Goal: Task Accomplishment & Management: Use online tool/utility

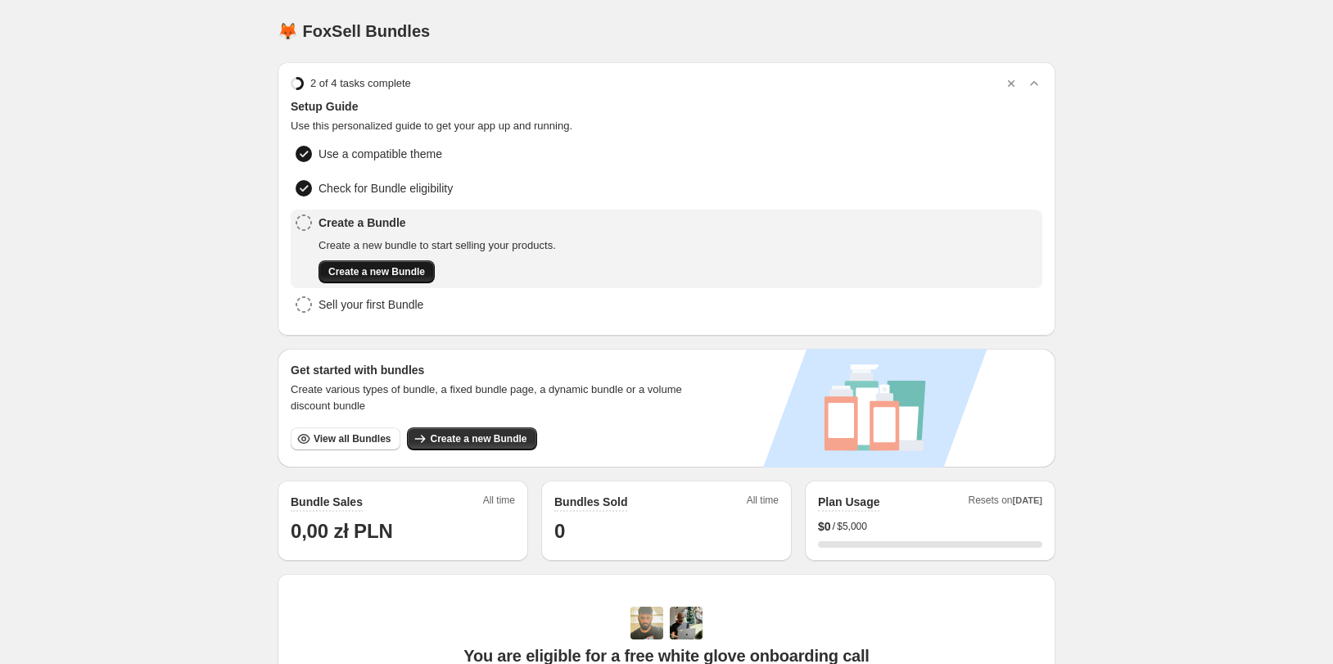
click at [404, 277] on span "Create a new Bundle" at bounding box center [376, 271] width 97 height 13
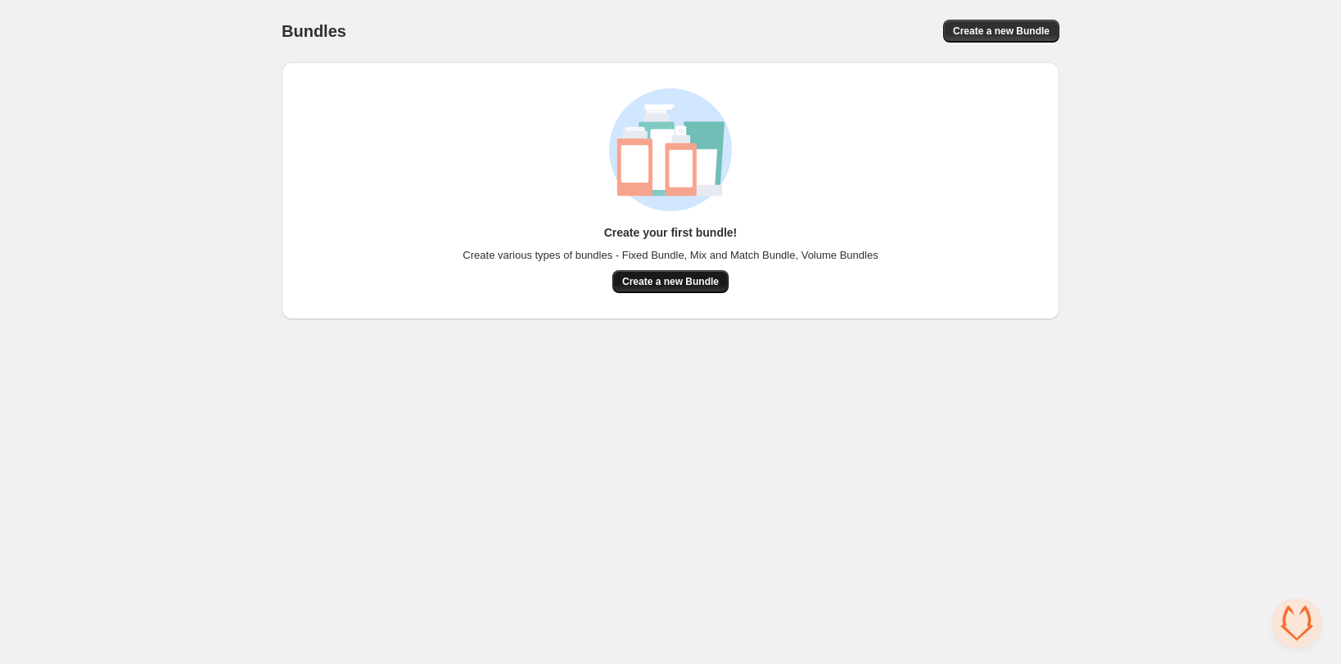
click at [651, 291] on button "Create a new Bundle" at bounding box center [670, 281] width 116 height 23
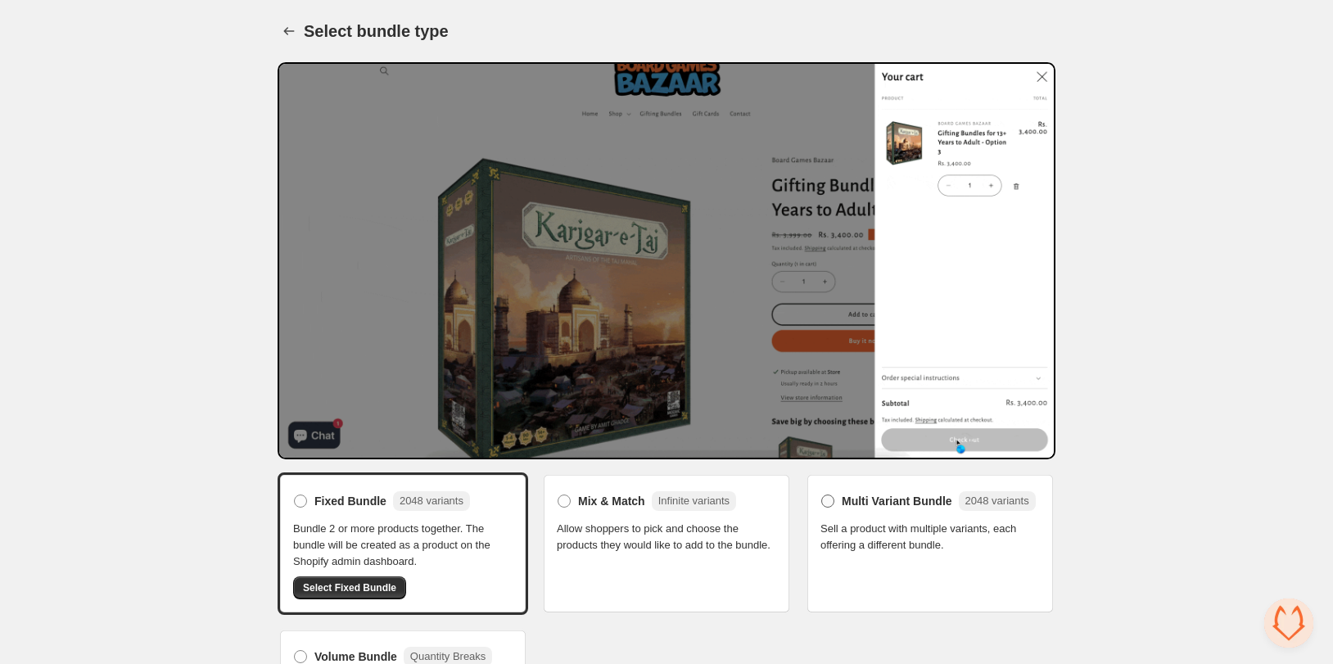
click at [851, 502] on span "Multi Variant Bundle" at bounding box center [897, 501] width 111 height 16
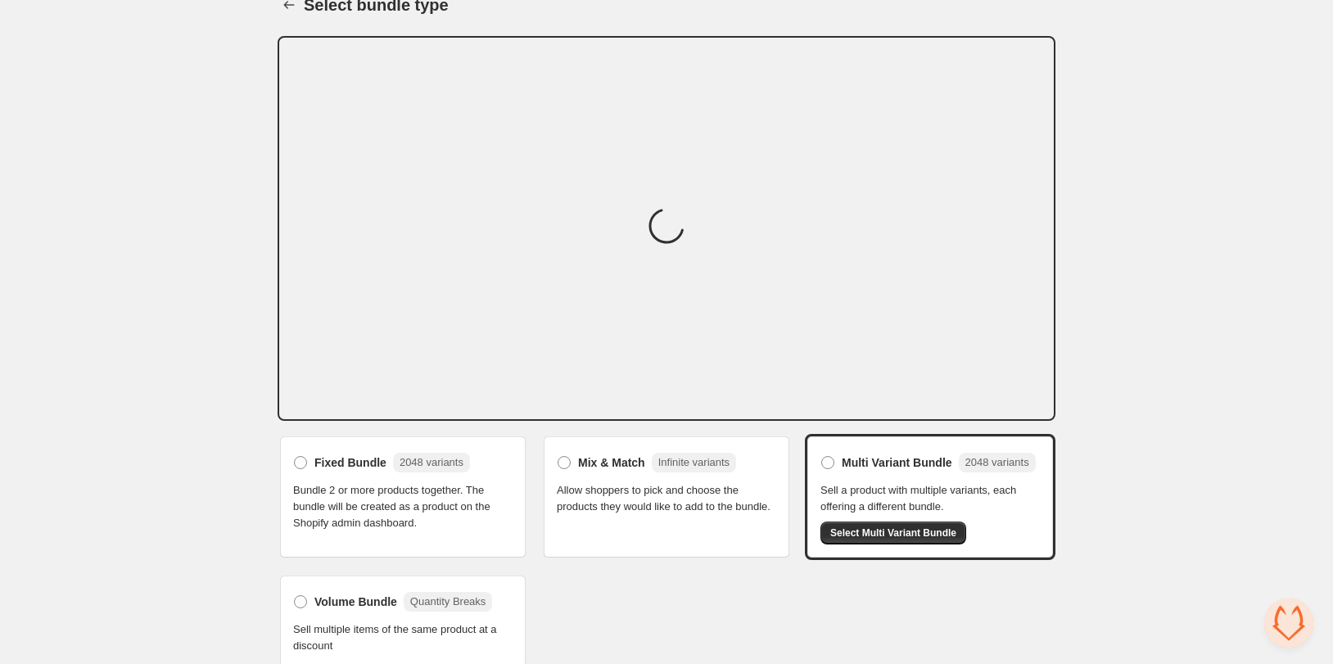
scroll to position [39, 0]
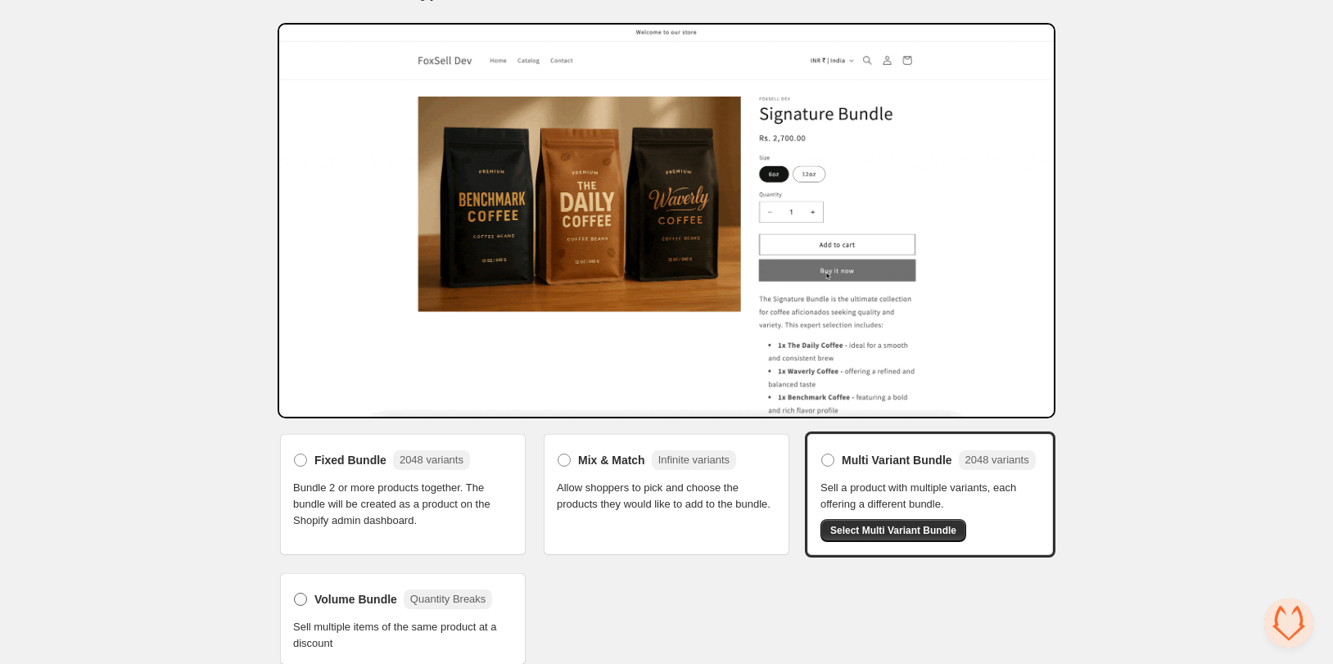
click at [362, 586] on label "Volume Bundle Quantity Breaks" at bounding box center [392, 599] width 199 height 26
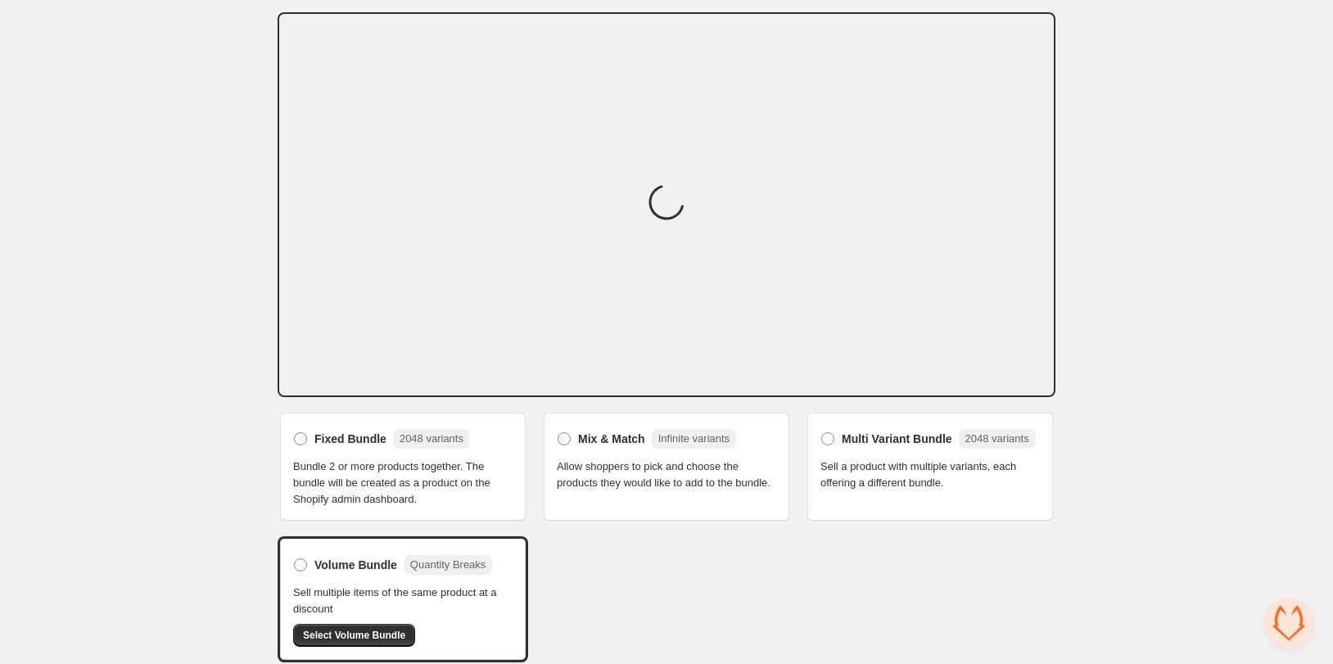
scroll to position [56, 0]
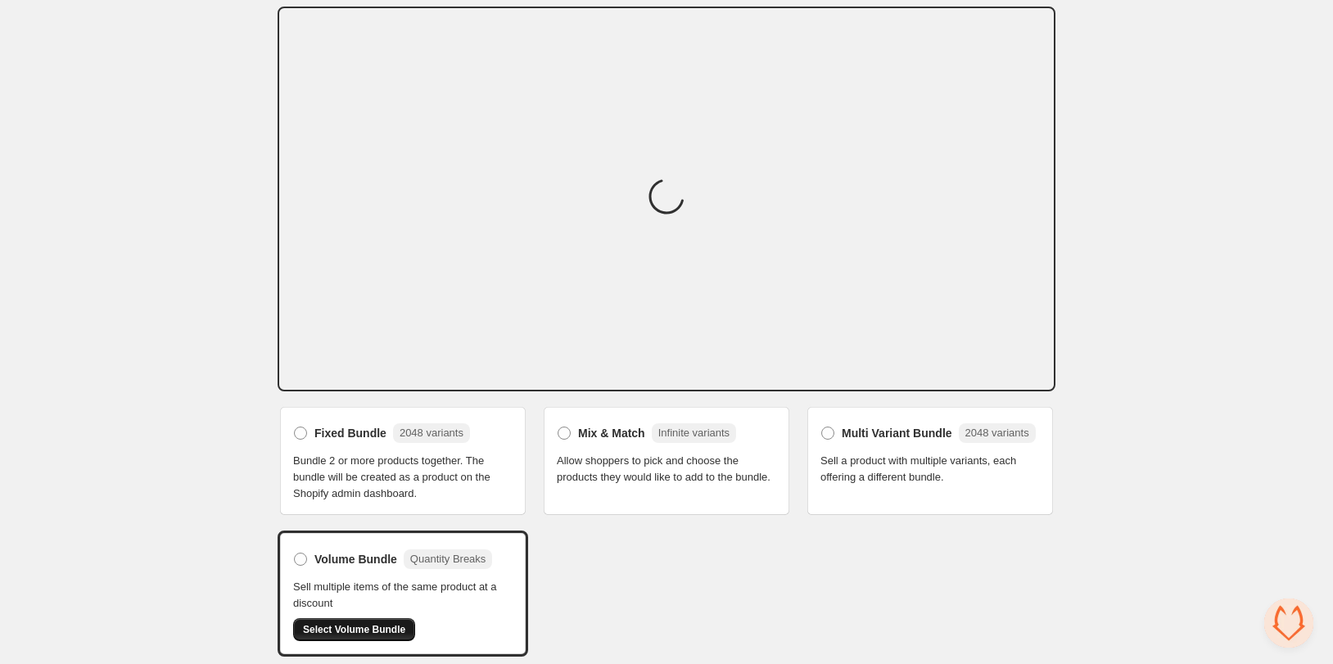
click at [364, 627] on span "Select Volume Bundle" at bounding box center [354, 629] width 102 height 13
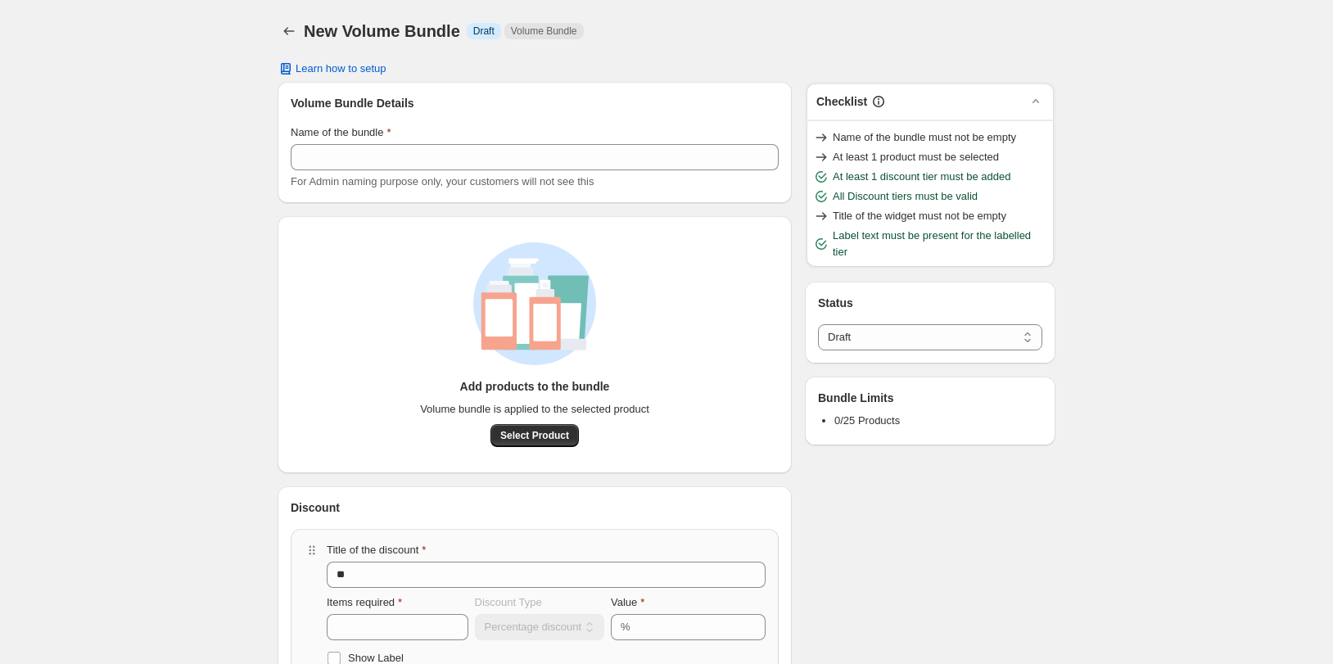
select select "*****"
click at [290, 33] on icon "Back" at bounding box center [289, 31] width 16 height 16
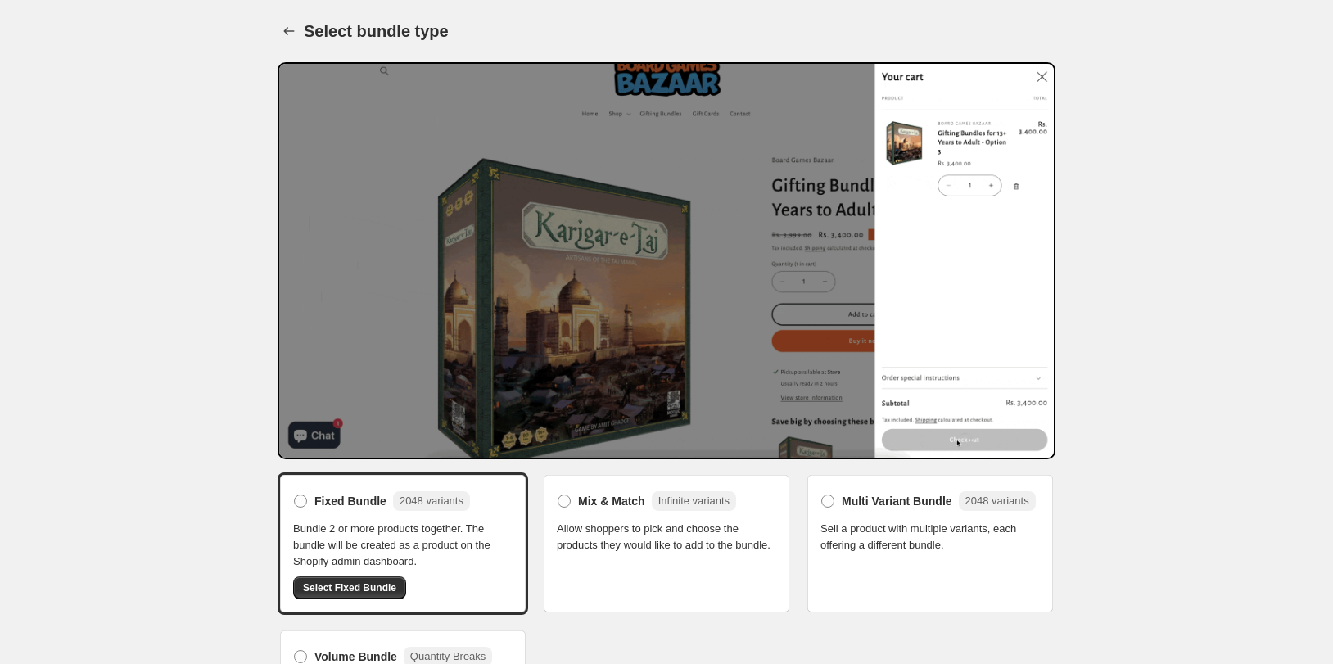
click at [621, 514] on div "Mix & Match Infinite variants Allow shoppers to pick and choose the products th…" at bounding box center [666, 520] width 219 height 65
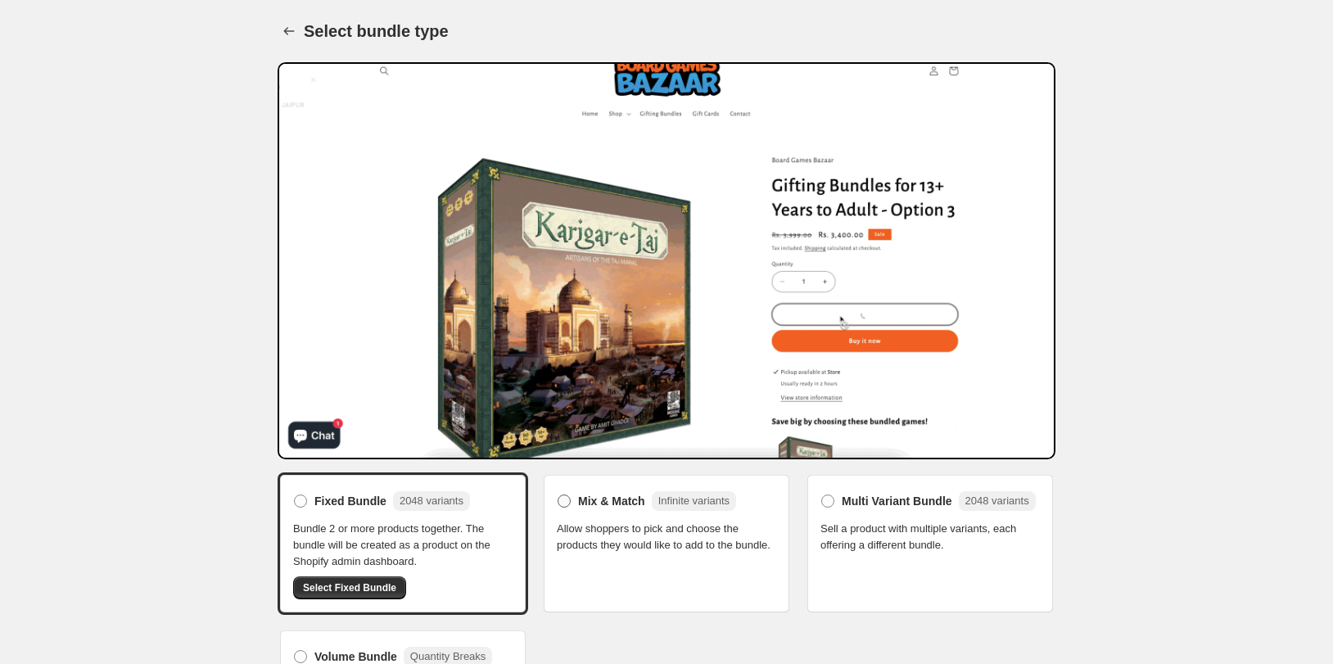
click at [621, 508] on span "Mix & Match" at bounding box center [611, 501] width 67 height 16
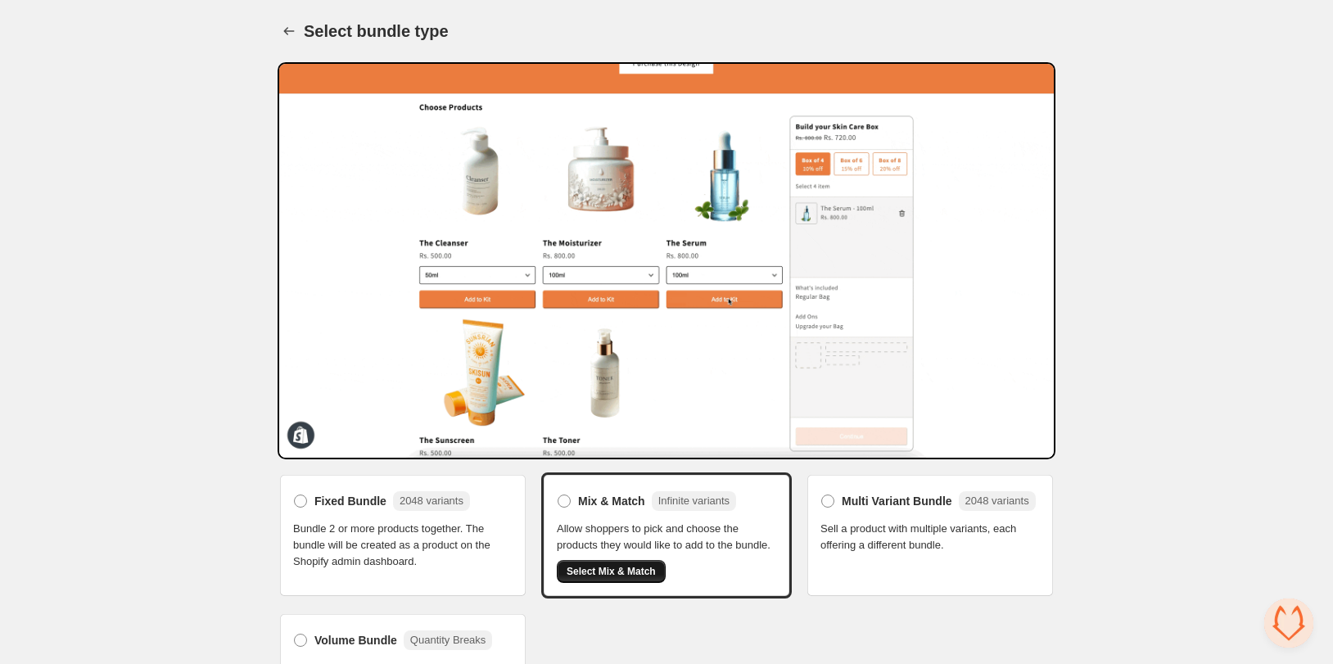
click at [614, 567] on span "Select Mix & Match" at bounding box center [611, 571] width 89 height 13
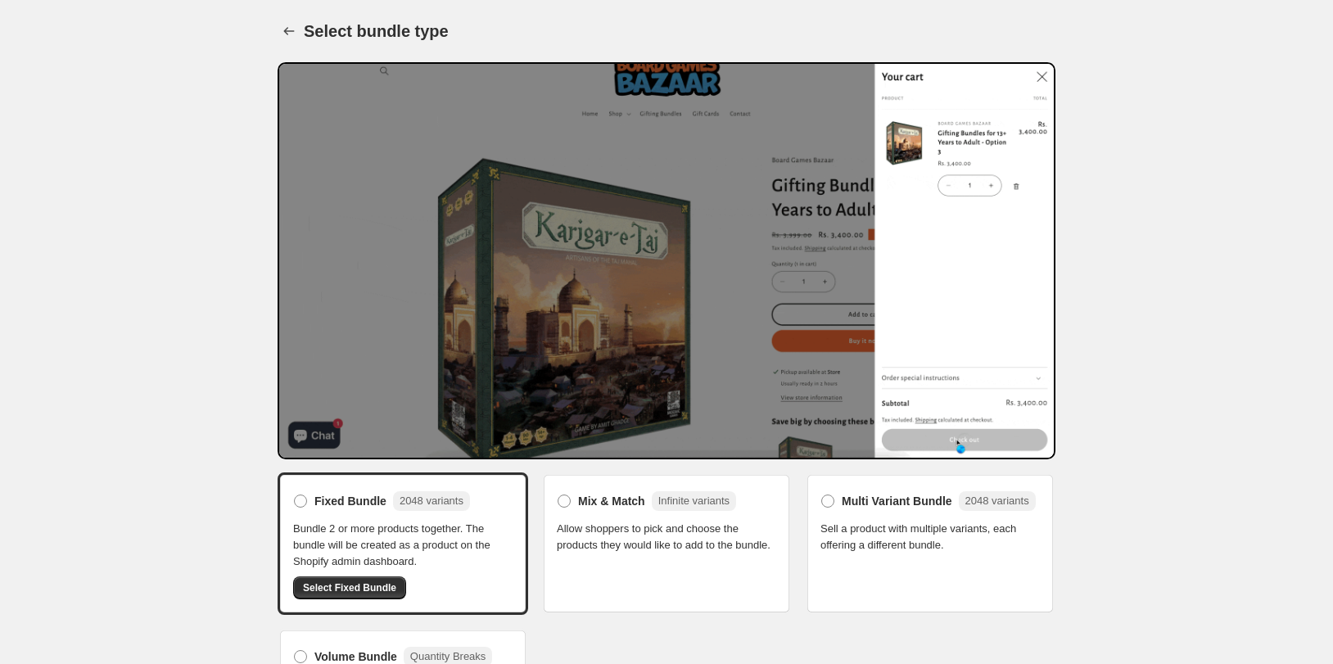
scroll to position [68, 0]
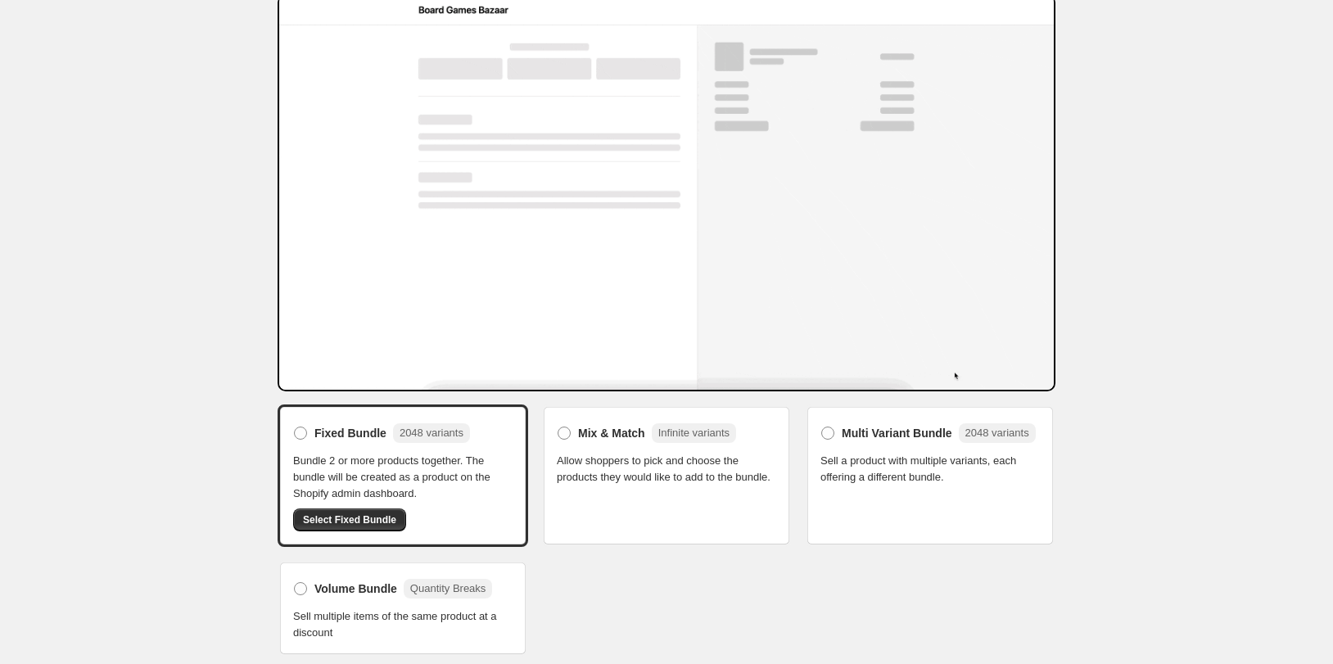
click at [423, 616] on span "Sell multiple items of the same product at a discount" at bounding box center [402, 624] width 219 height 33
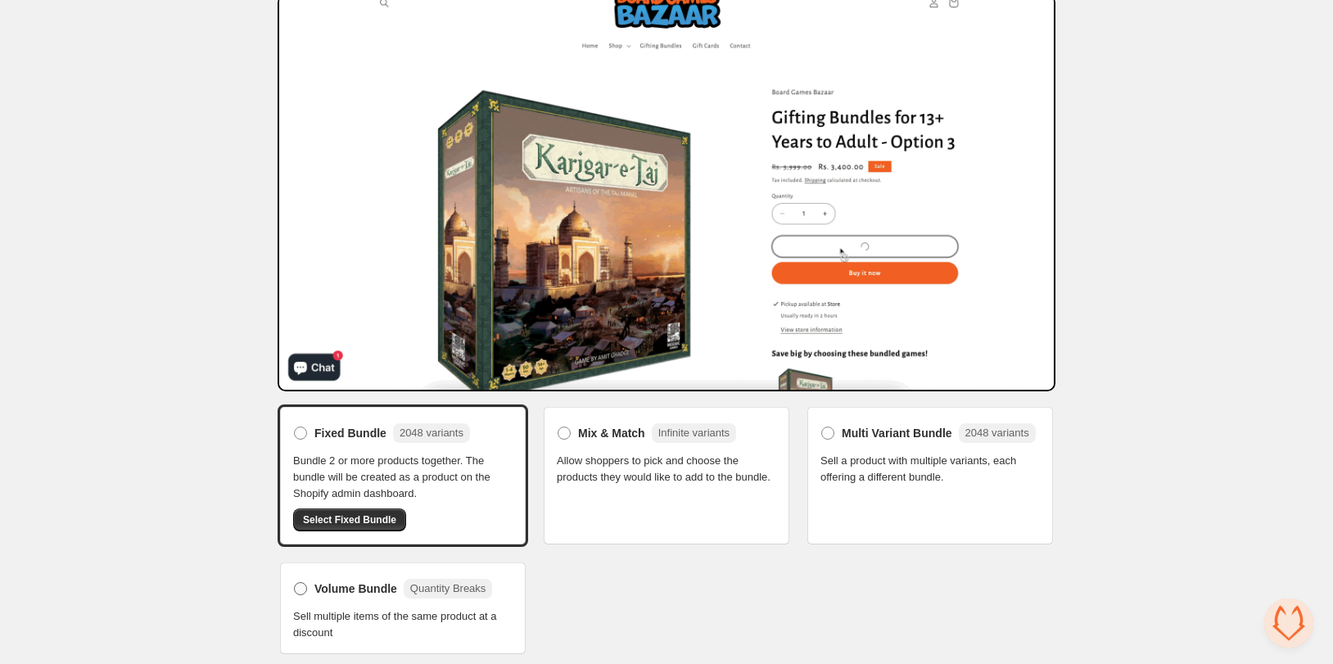
click at [345, 585] on span "Volume Bundle" at bounding box center [355, 588] width 83 height 16
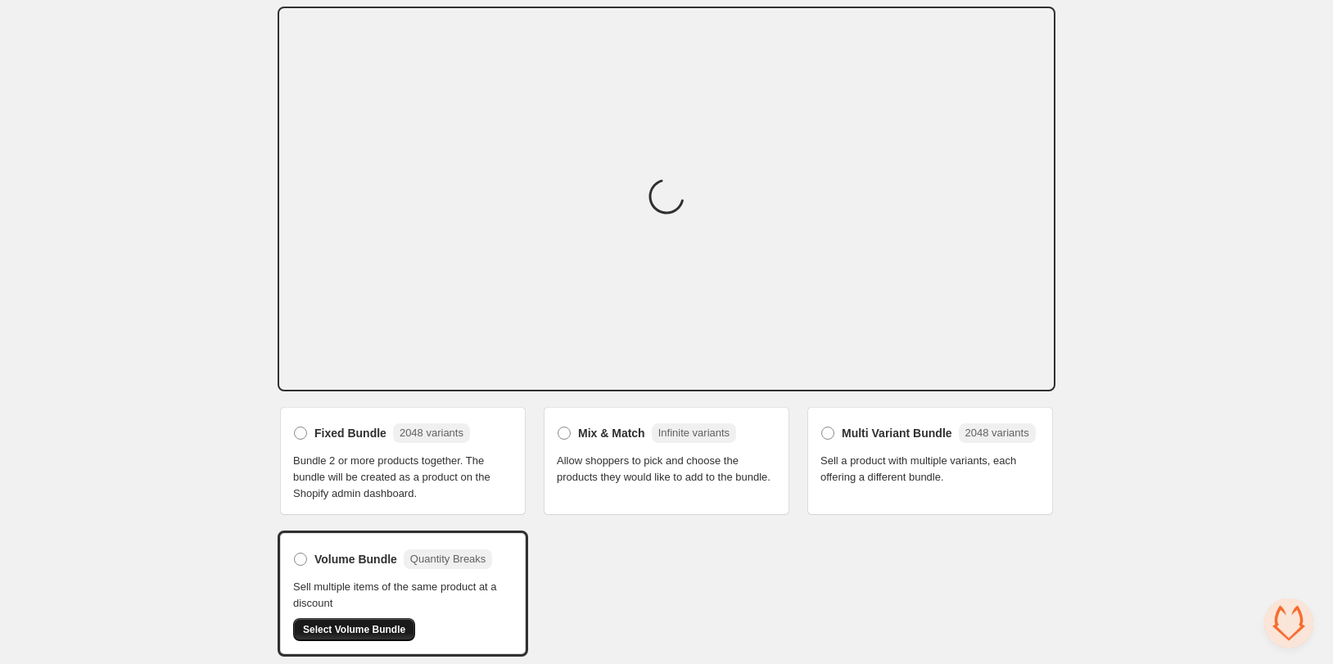
click at [336, 626] on span "Select Volume Bundle" at bounding box center [354, 629] width 102 height 13
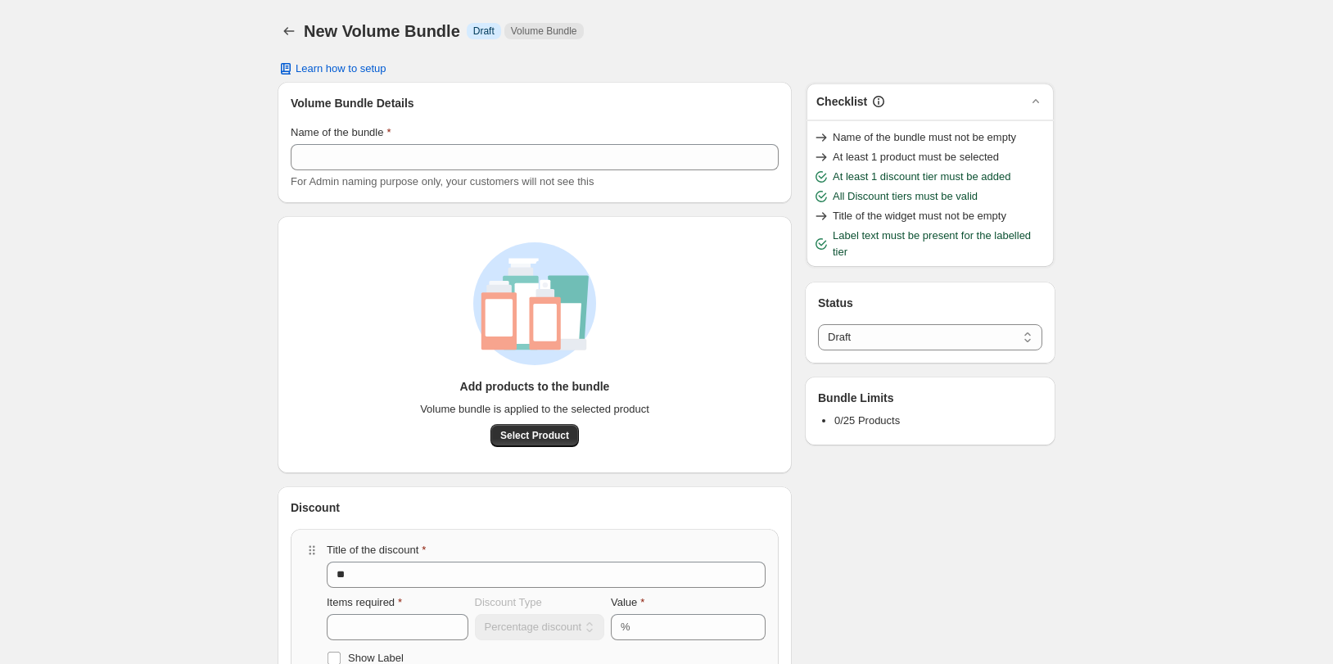
select select "*****"
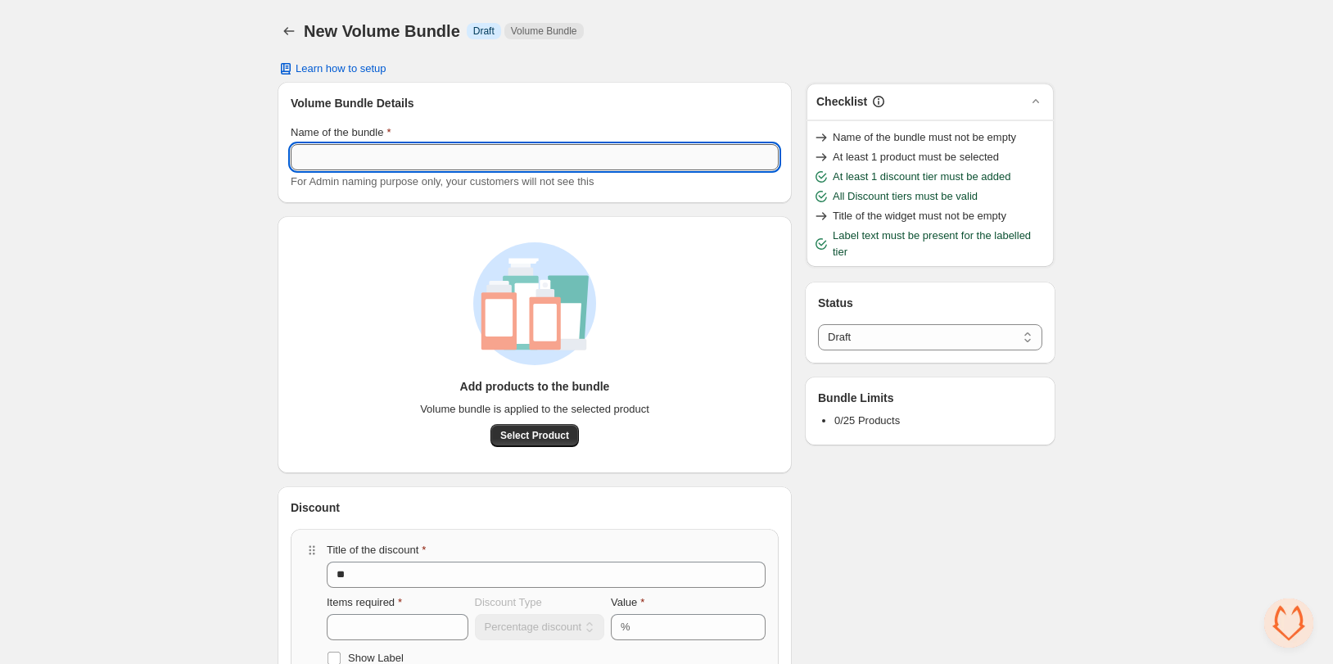
click at [330, 149] on input "Name of the bundle" at bounding box center [535, 157] width 488 height 26
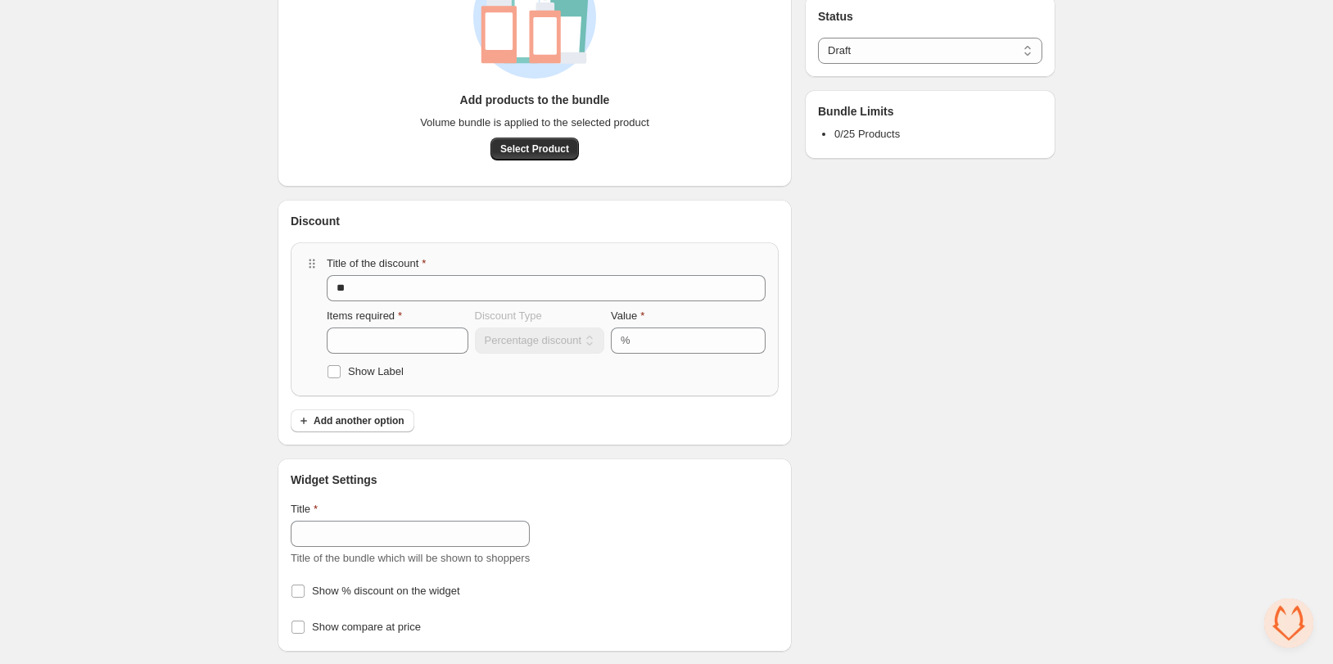
scroll to position [287, 0]
type input "****"
click at [548, 138] on button "Select Product" at bounding box center [534, 148] width 88 height 23
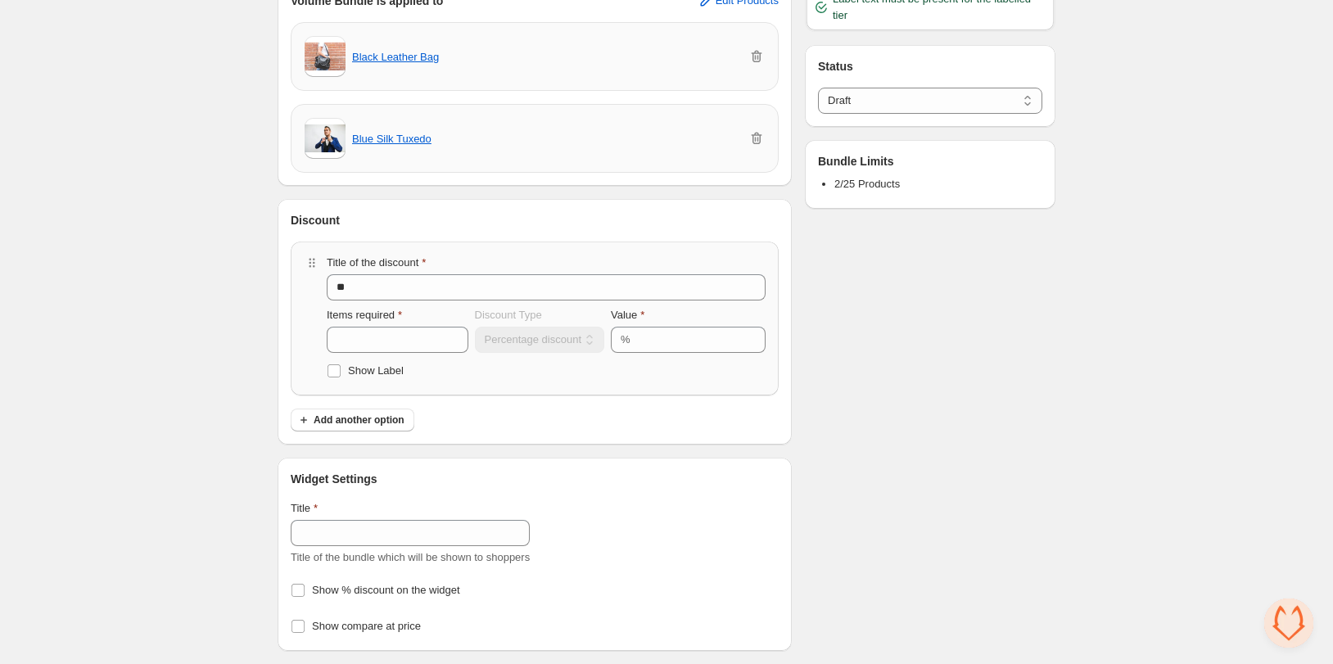
scroll to position [237, 0]
click at [350, 532] on input "Title" at bounding box center [410, 533] width 239 height 26
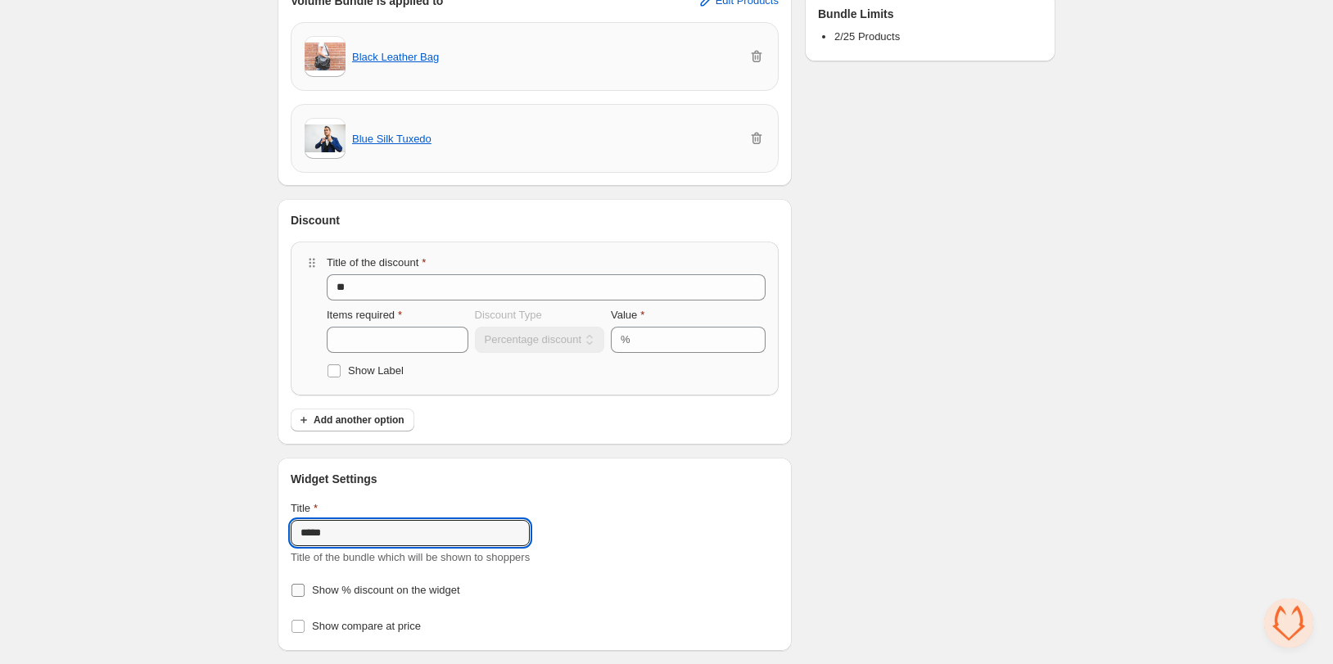
click at [422, 582] on span "Show % discount on the widget" at bounding box center [386, 590] width 148 height 16
drag, startPoint x: 368, startPoint y: 530, endPoint x: 218, endPoint y: 494, distance: 154.9
click at [232, 501] on div "**********" at bounding box center [666, 213] width 1333 height 901
type input "****"
click at [390, 630] on span "Show compare at price" at bounding box center [366, 626] width 109 height 12
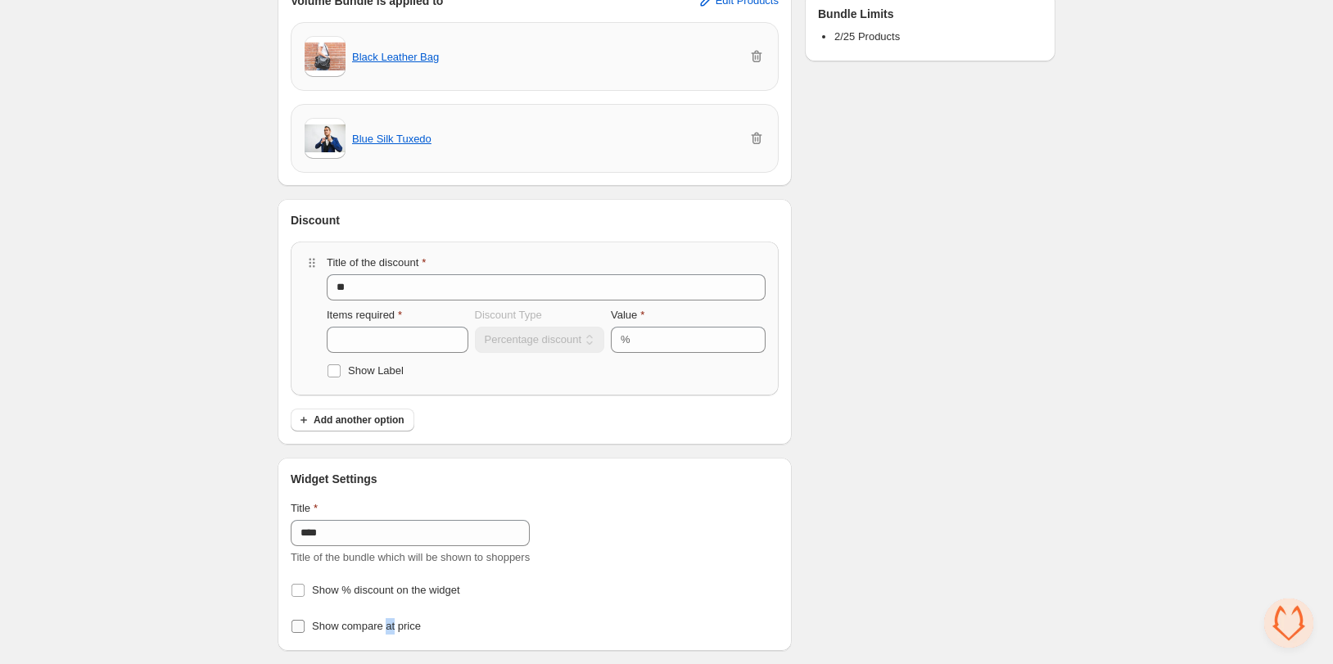
drag, startPoint x: 390, startPoint y: 630, endPoint x: 395, endPoint y: 620, distance: 11.7
click at [390, 630] on span "Show compare at price" at bounding box center [366, 626] width 109 height 12
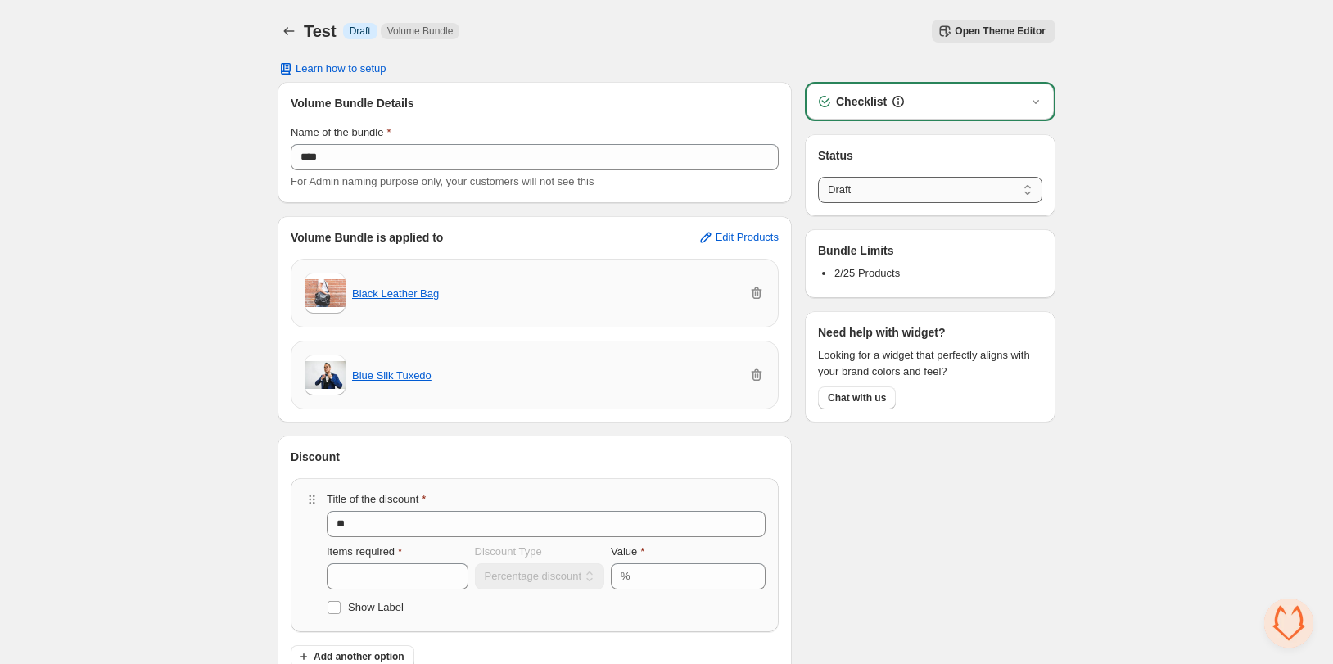
select select "******"
click at [818, 177] on select "****** *****" at bounding box center [930, 190] width 224 height 26
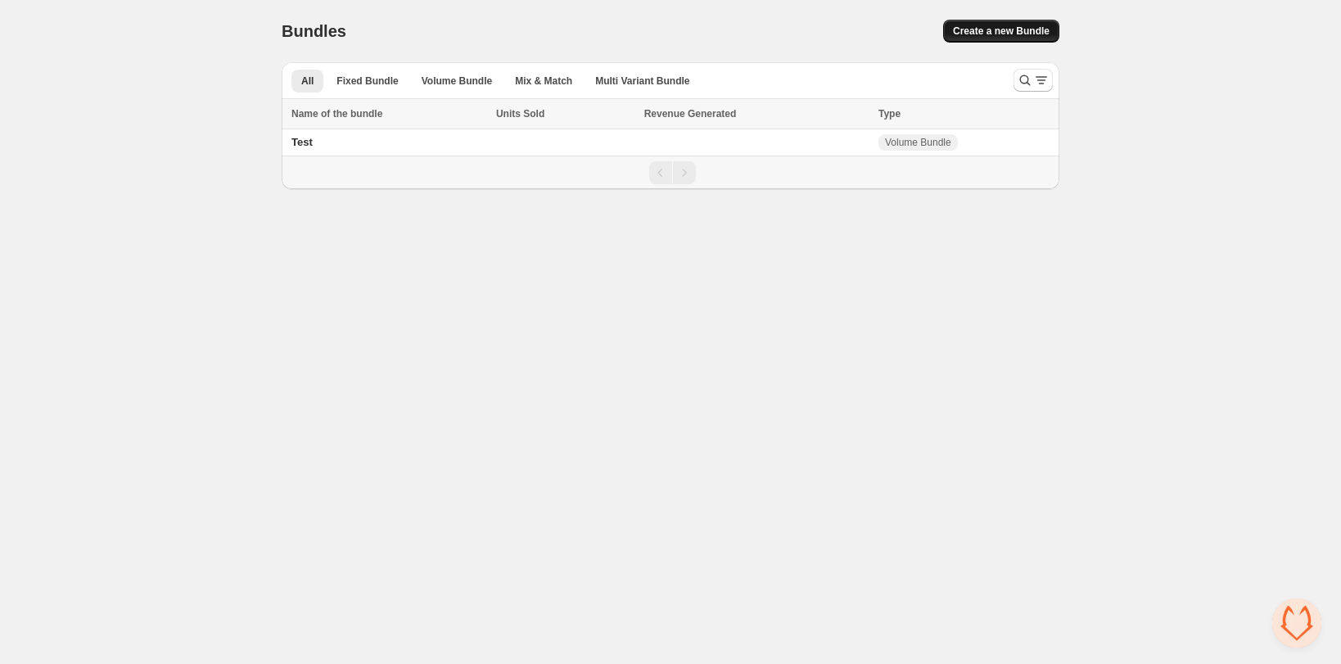
click at [1003, 23] on button "Create a new Bundle" at bounding box center [1001, 31] width 116 height 23
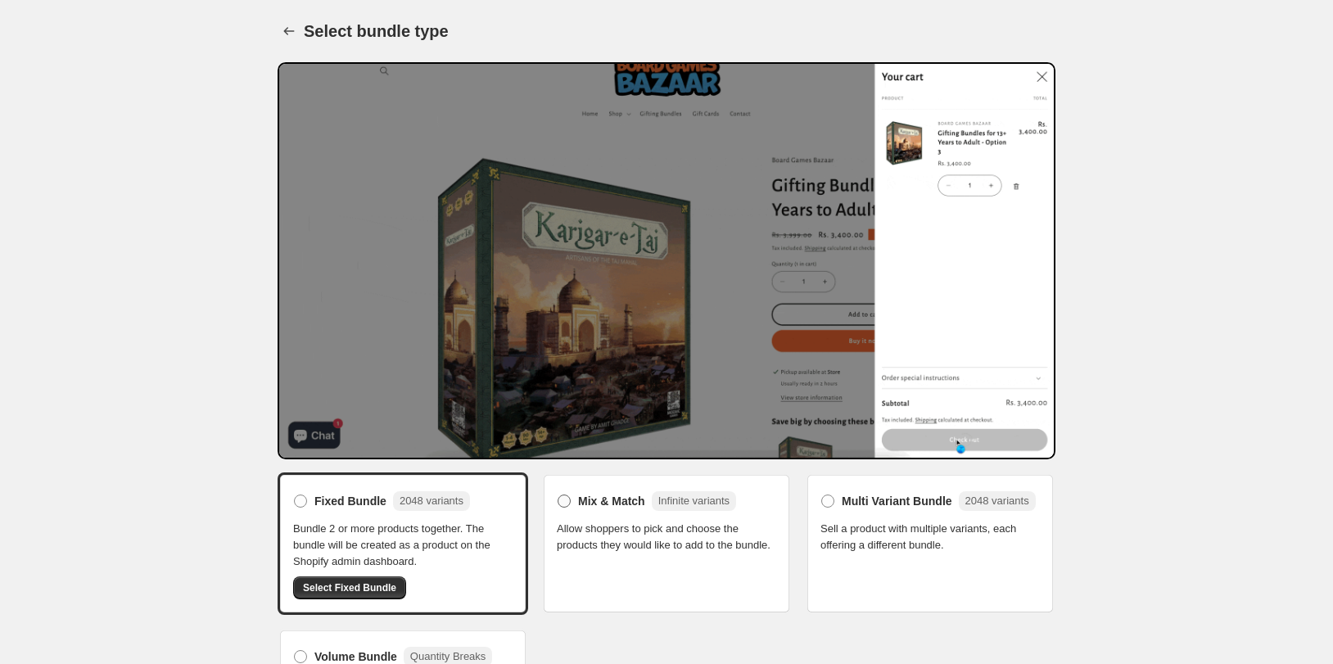
click at [627, 503] on span "Mix & Match" at bounding box center [611, 501] width 67 height 16
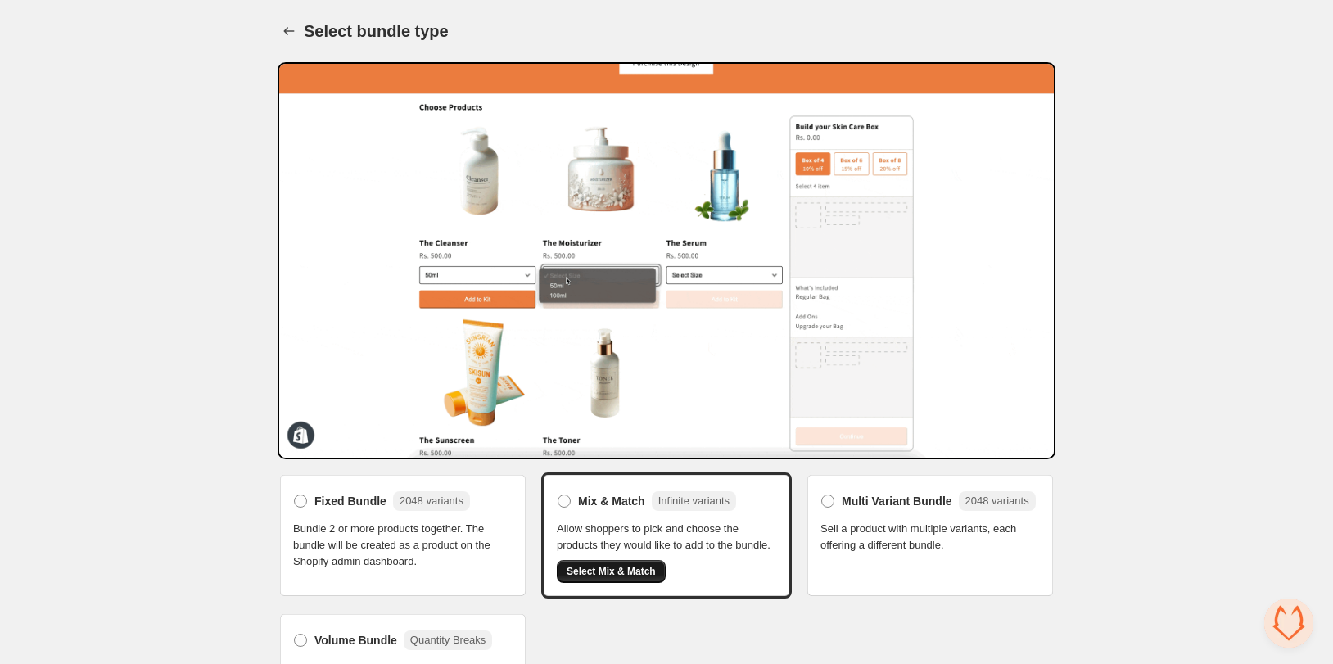
click at [619, 569] on span "Select Mix & Match" at bounding box center [611, 571] width 89 height 13
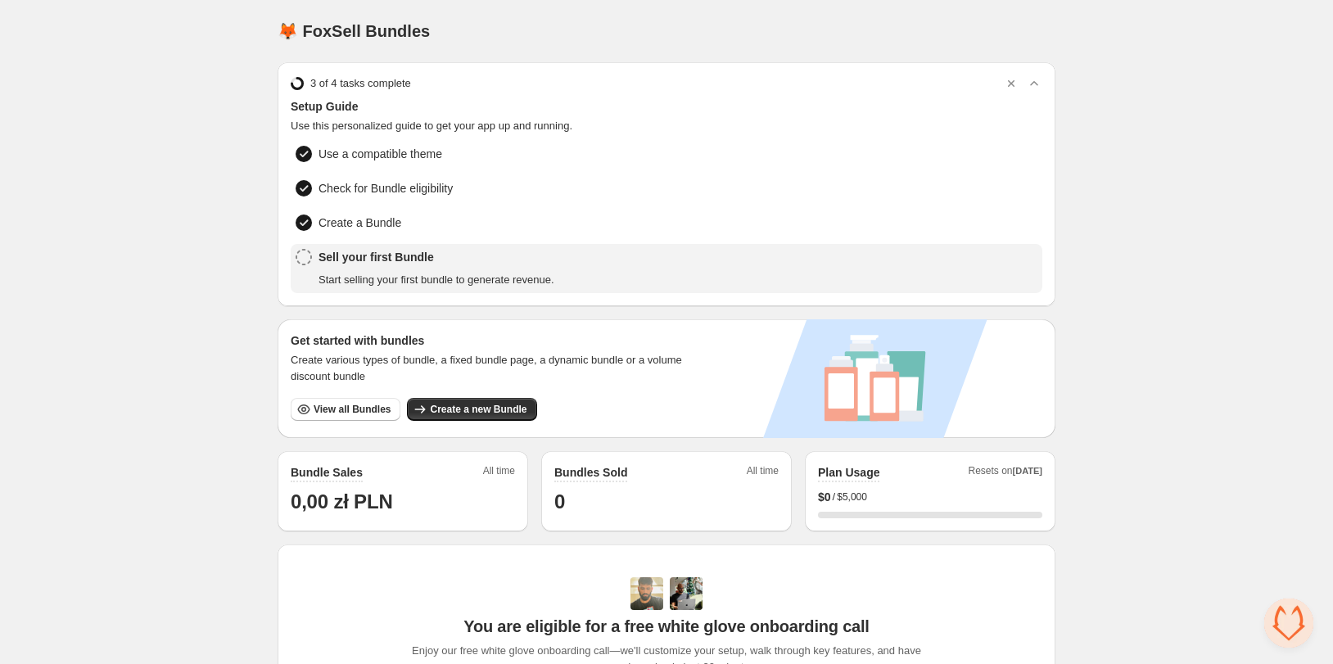
drag, startPoint x: 131, startPoint y: 300, endPoint x: 65, endPoint y: 314, distance: 67.0
click at [130, 300] on div "Home Bundles Analytics Plan and Billing 🦊 FoxSell Bundles. This page is ready 🦊…" at bounding box center [666, 527] width 1333 height 1054
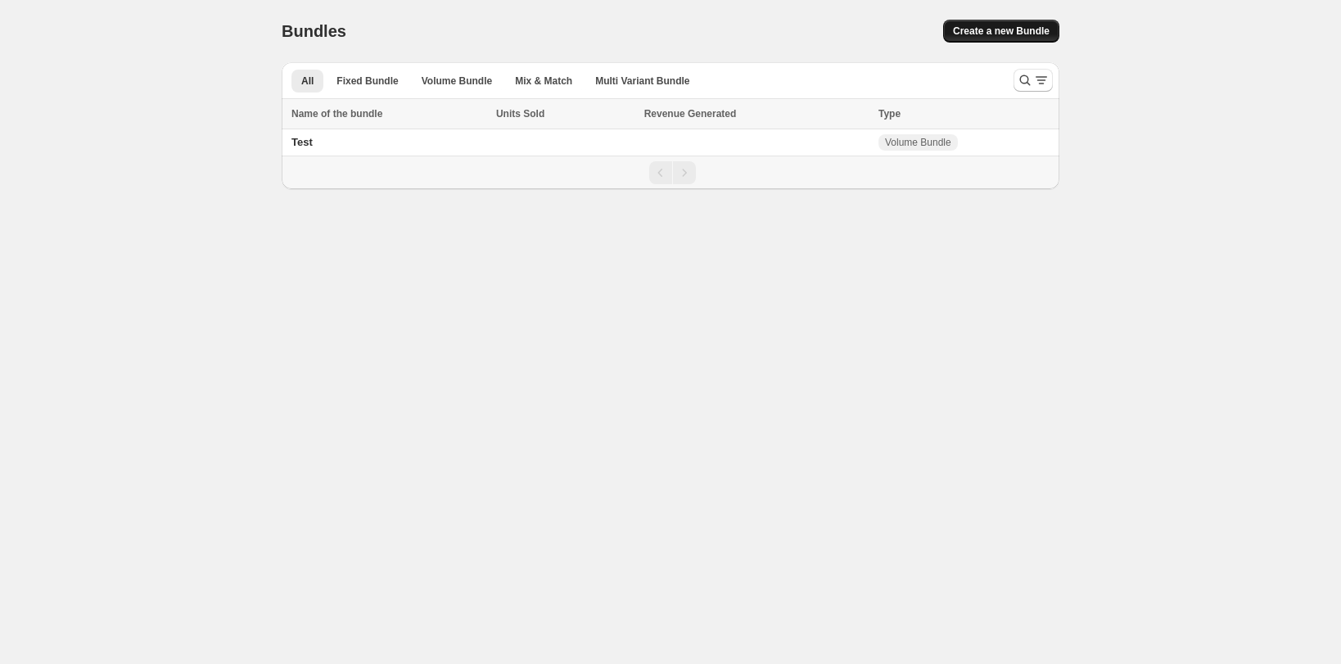
click at [996, 32] on span "Create a new Bundle" at bounding box center [1001, 31] width 97 height 13
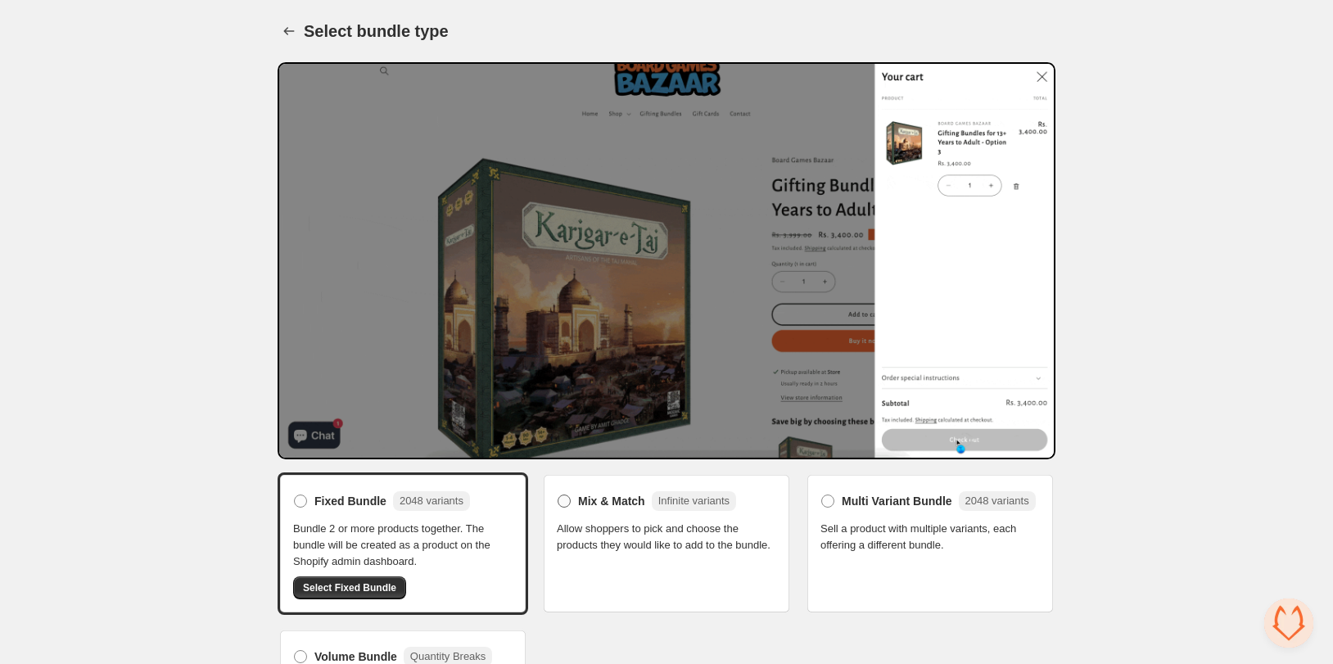
click at [562, 494] on span at bounding box center [564, 500] width 13 height 13
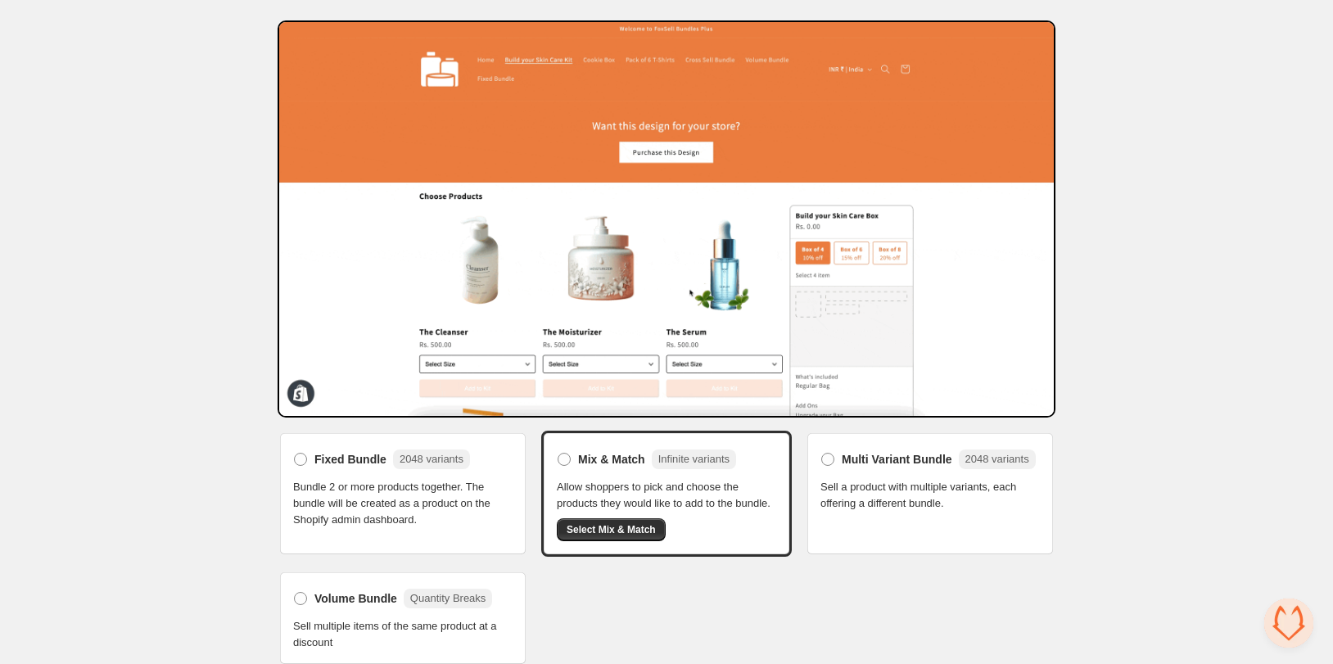
scroll to position [52, 0]
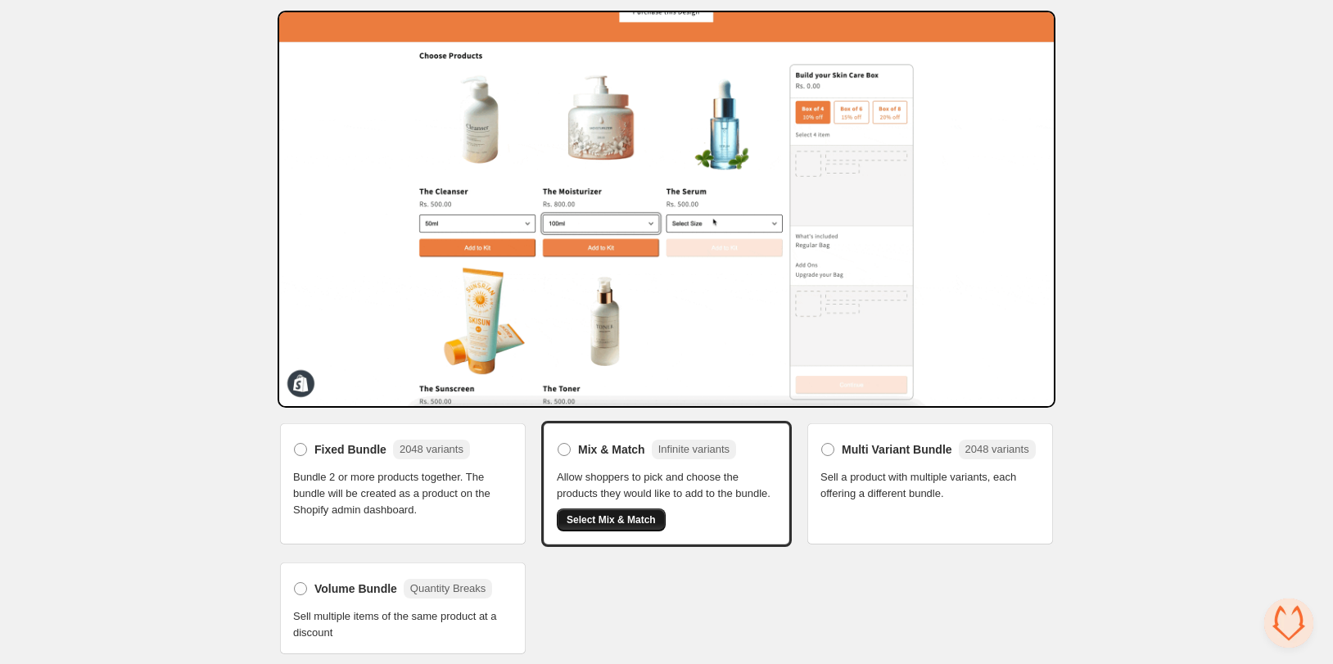
click at [597, 517] on span "Select Mix & Match" at bounding box center [611, 519] width 89 height 13
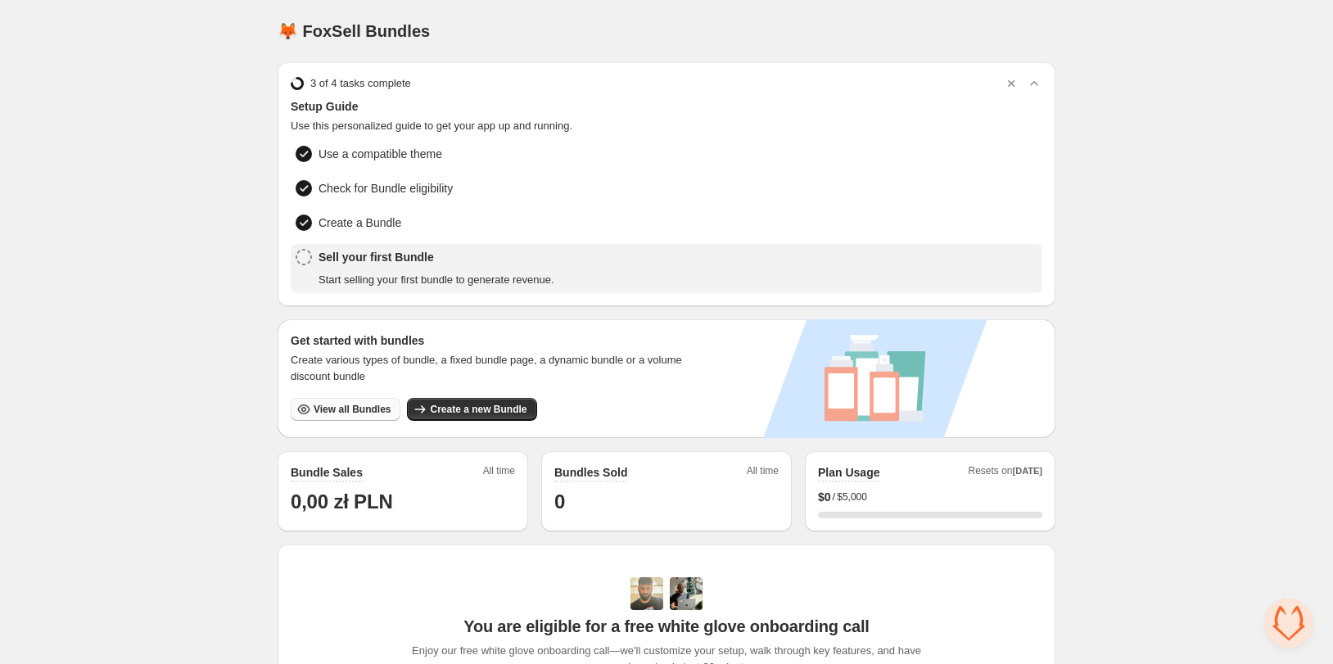
click at [327, 409] on span "View all Bundles" at bounding box center [352, 409] width 77 height 13
